Goal: Check status: Check status

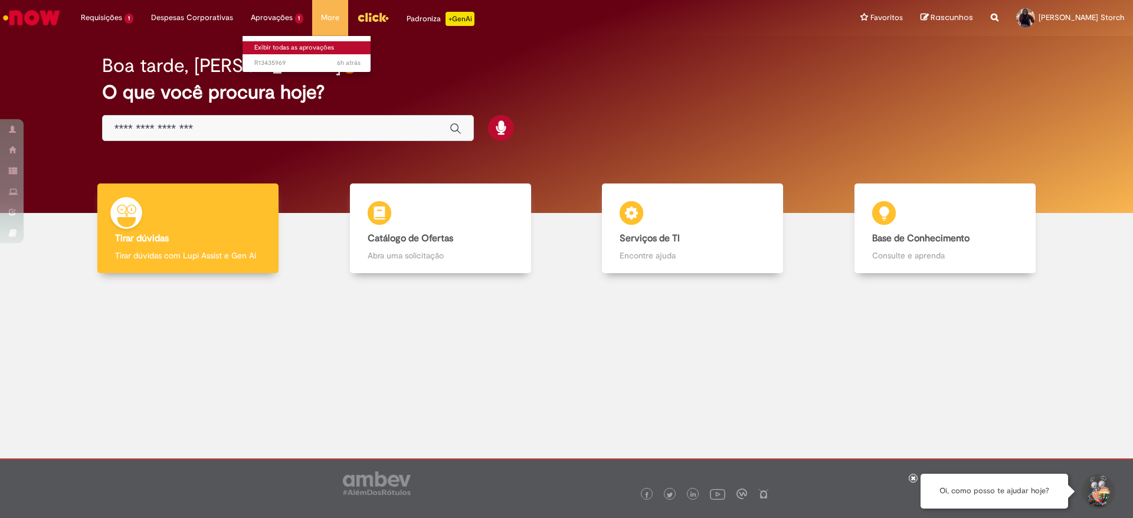
click at [276, 48] on link "Exibir todas as aprovações" at bounding box center [308, 47] width 130 height 13
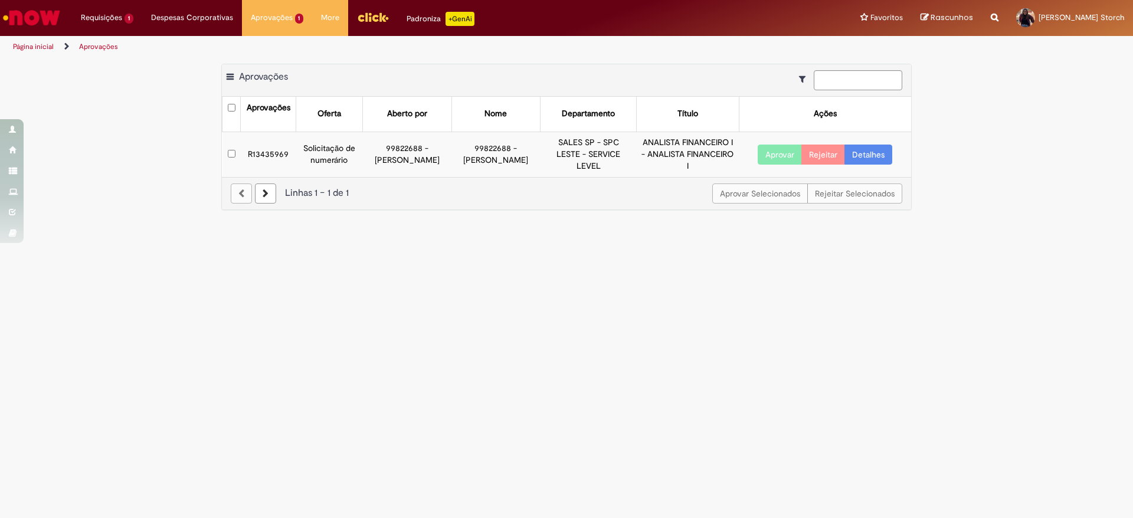
click at [881, 160] on link "Detalhes" at bounding box center [868, 155] width 48 height 20
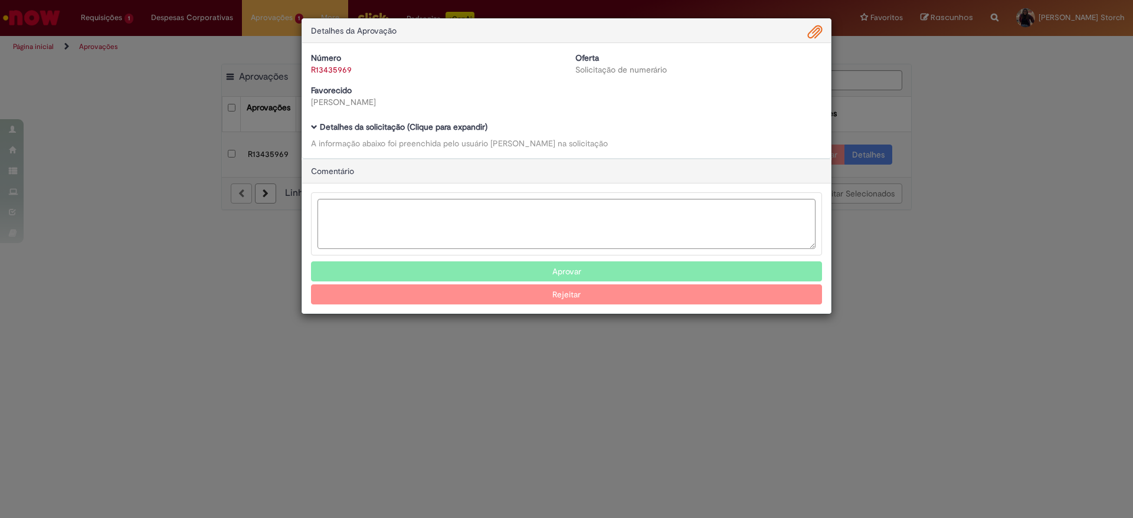
click at [994, 149] on div "Detalhes da Aprovação Número R13435969 Oferta Solicitação de numerário Favoreci…" at bounding box center [566, 259] width 1133 height 518
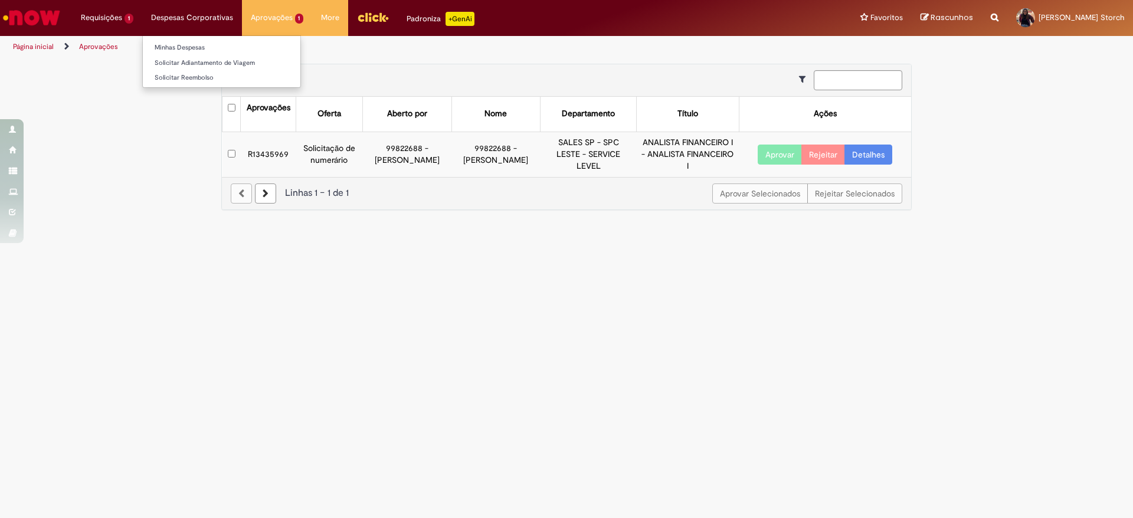
click at [169, 40] on li "Minhas Despesas" at bounding box center [222, 46] width 158 height 15
click at [168, 44] on link "Minhas Despesas" at bounding box center [222, 47] width 158 height 13
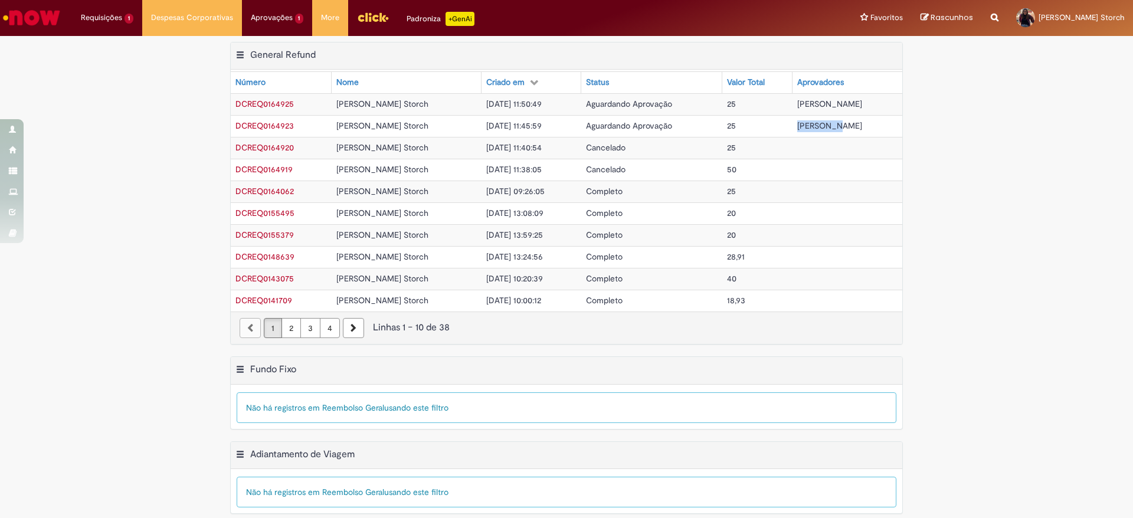
click at [797, 125] on span "[PERSON_NAME]" at bounding box center [829, 125] width 65 height 11
click at [1030, 162] on div "Exportar como PDF Exportar como Excel Exportar como CSV General Refund Tabela -…" at bounding box center [566, 199] width 1133 height 315
click at [839, 104] on span "[PERSON_NAME]" at bounding box center [829, 104] width 65 height 11
click at [249, 100] on span "DCREQ0164925" at bounding box center [264, 104] width 58 height 11
click at [245, 109] on td "DCREQ0164925" at bounding box center [281, 104] width 101 height 22
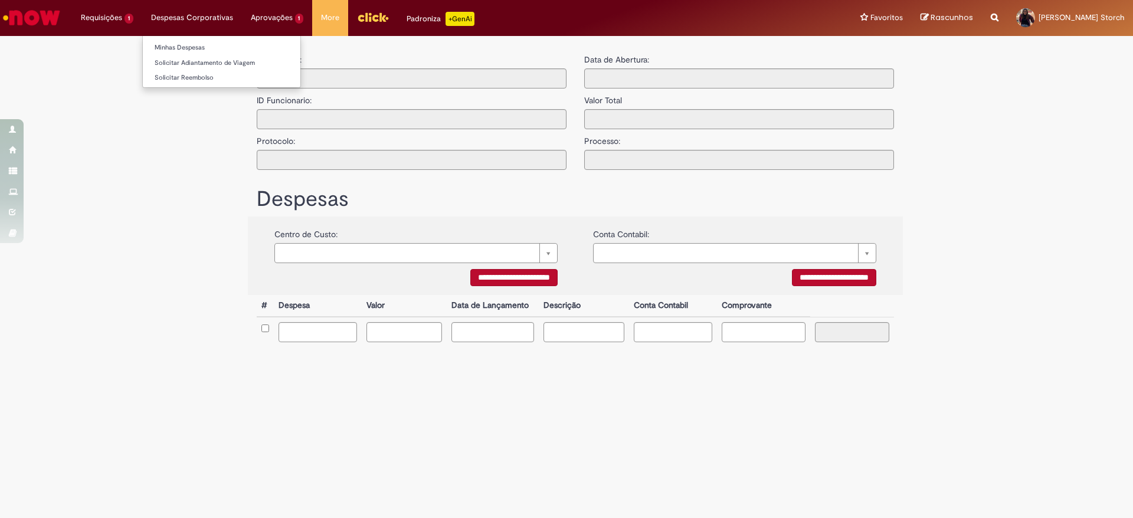
type input "**********"
